Goal: Task Accomplishment & Management: Manage account settings

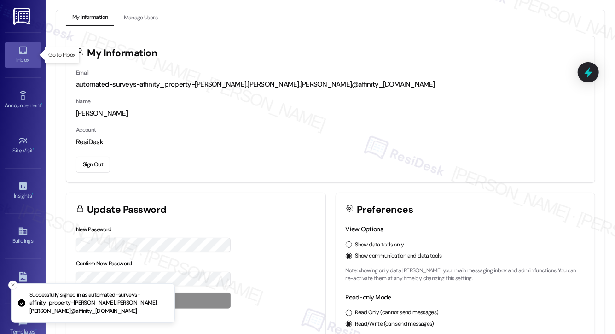
click at [23, 54] on icon at bounding box center [23, 50] width 10 height 10
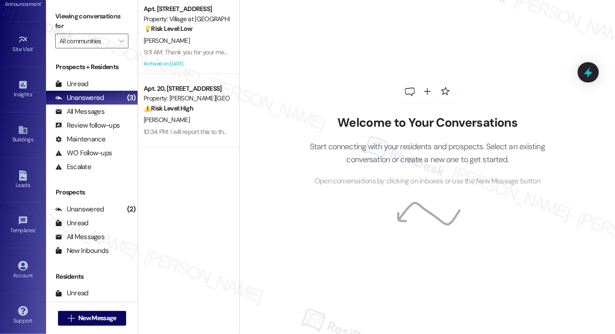
scroll to position [104, 0]
click at [20, 281] on div "Account Go to Account" at bounding box center [23, 267] width 37 height 45
click at [21, 266] on icon at bounding box center [23, 263] width 10 height 10
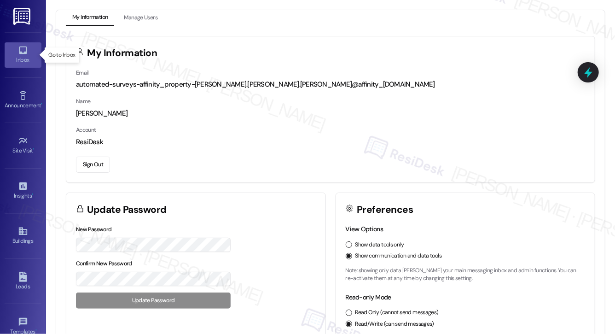
click at [21, 63] on div "Inbox" at bounding box center [23, 59] width 46 height 9
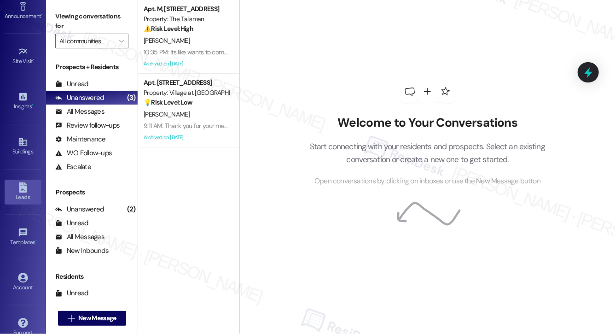
scroll to position [104, 0]
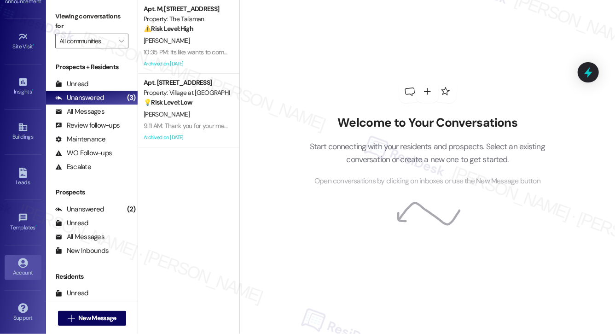
click at [14, 259] on link "Account" at bounding box center [23, 267] width 37 height 25
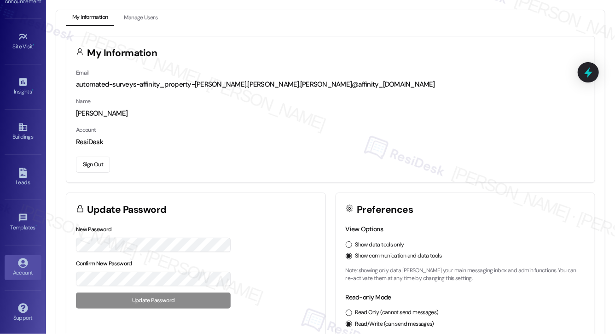
click at [102, 167] on button "Sign Out" at bounding box center [93, 165] width 34 height 16
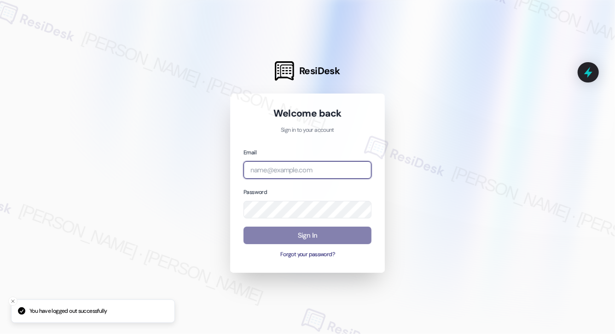
click at [262, 170] on input "email" at bounding box center [308, 170] width 128 height 18
click at [262, 171] on input "email" at bounding box center [308, 170] width 128 height 18
type input "[EMAIL_ADDRESS][PERSON_NAME][PERSON_NAME][PERSON_NAME][PERSON_NAME][DOMAIN_NAME]"
